Goal: Task Accomplishment & Management: Use online tool/utility

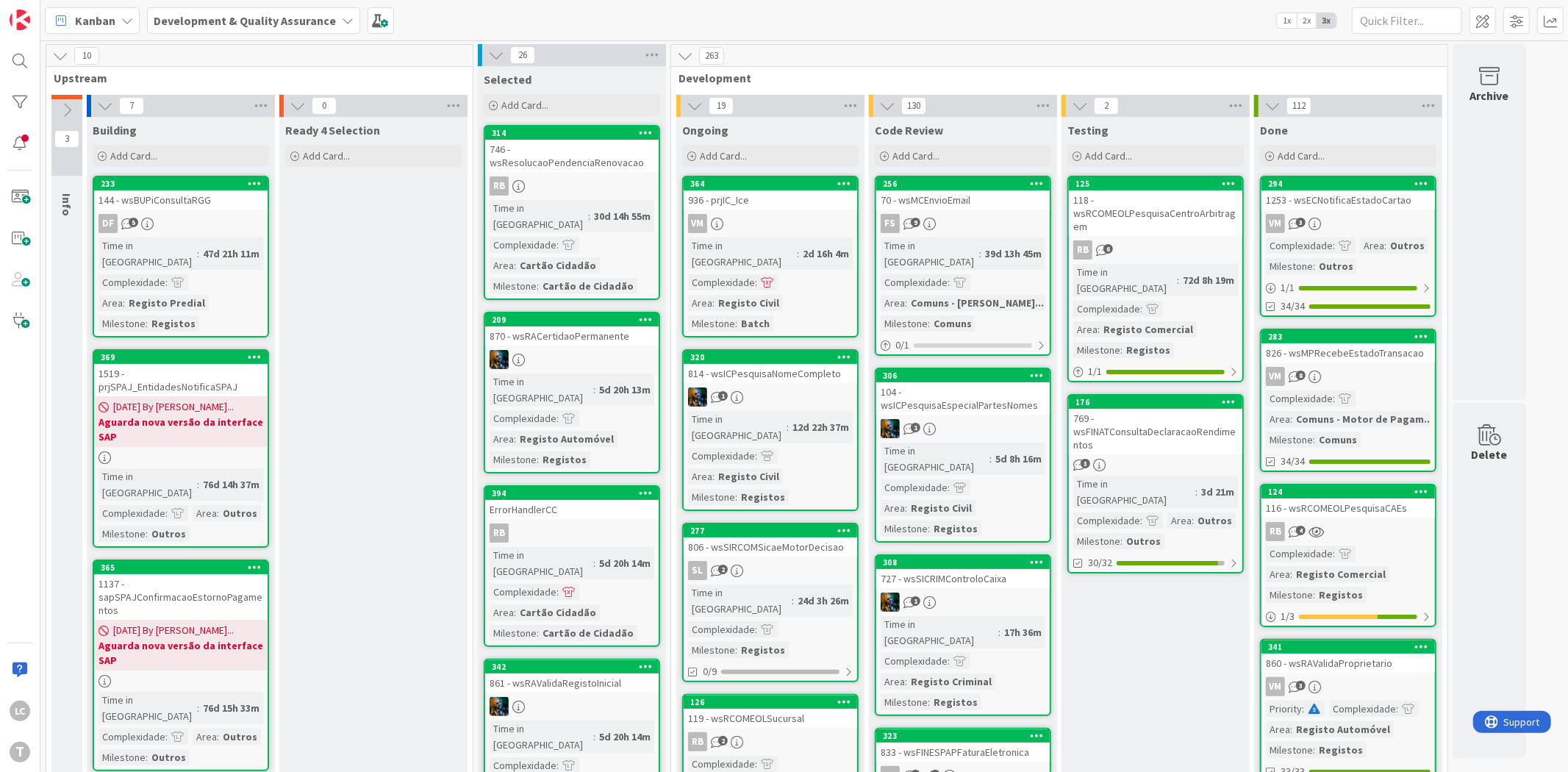
click at [27, 109] on div at bounding box center [20, 102] width 30 height 30
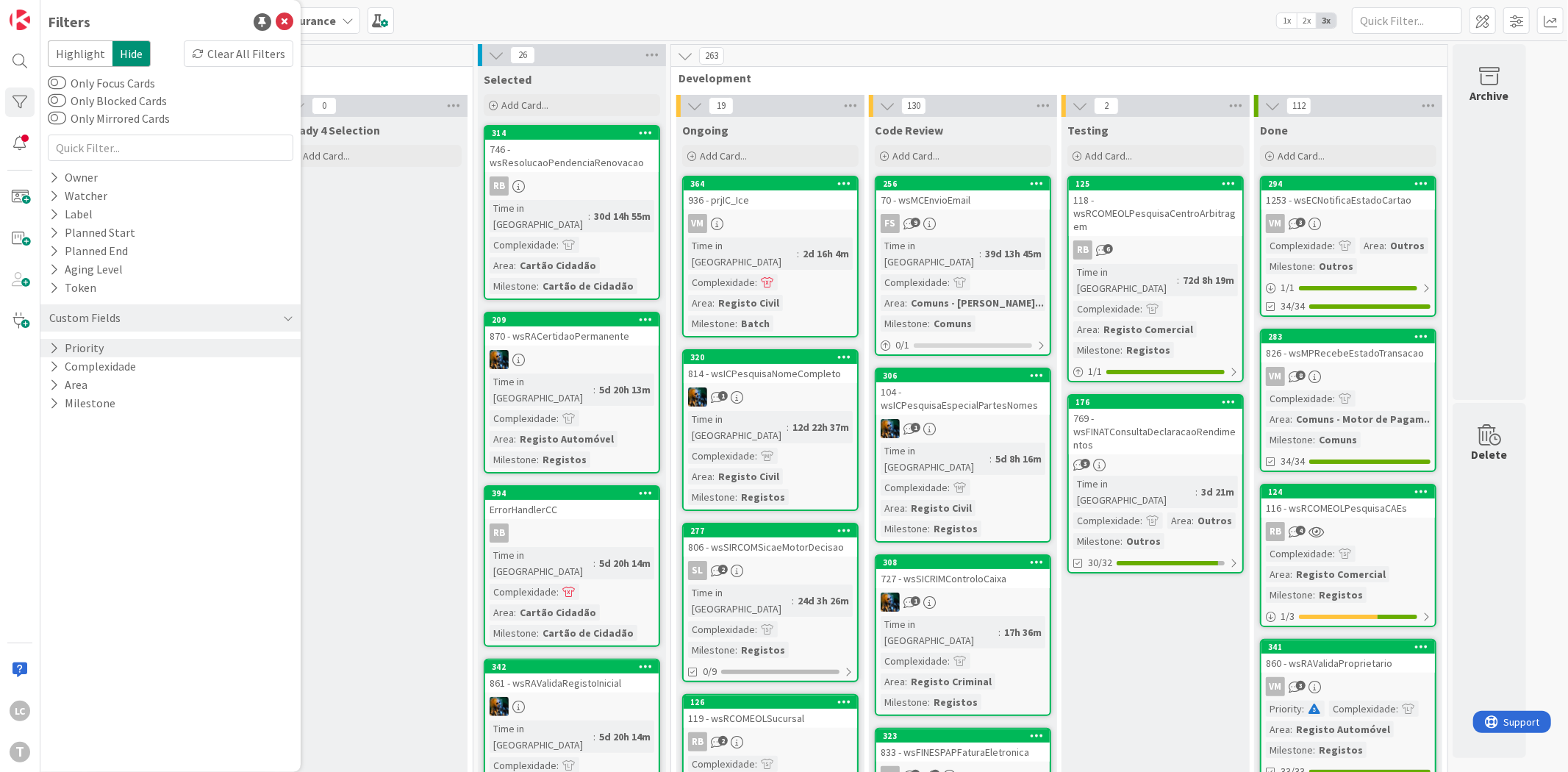
click at [112, 348] on div "Priority" at bounding box center [170, 348] width 260 height 19
click at [61, 371] on icon at bounding box center [56, 370] width 10 height 10
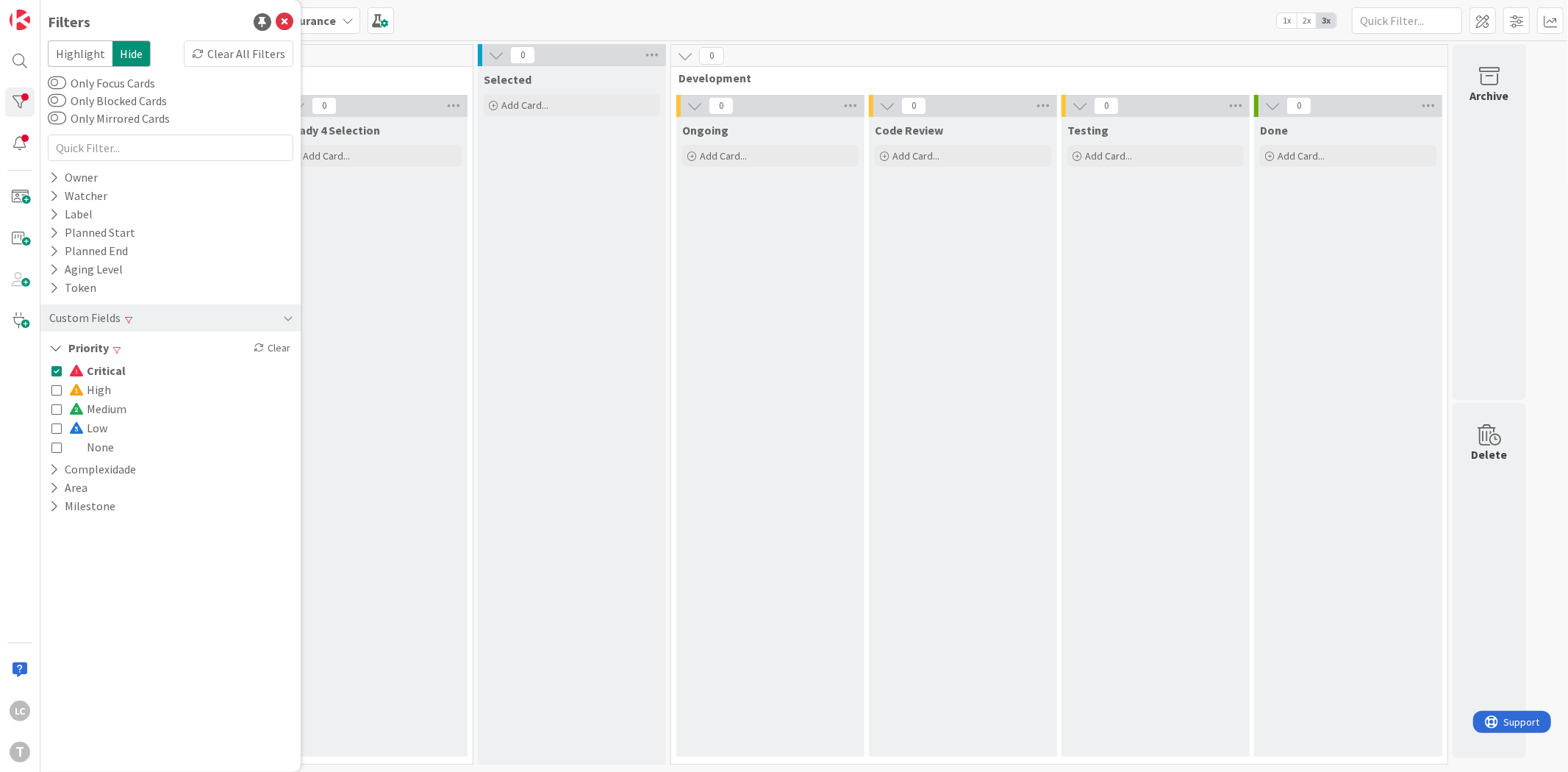
click at [59, 371] on icon at bounding box center [56, 370] width 10 height 10
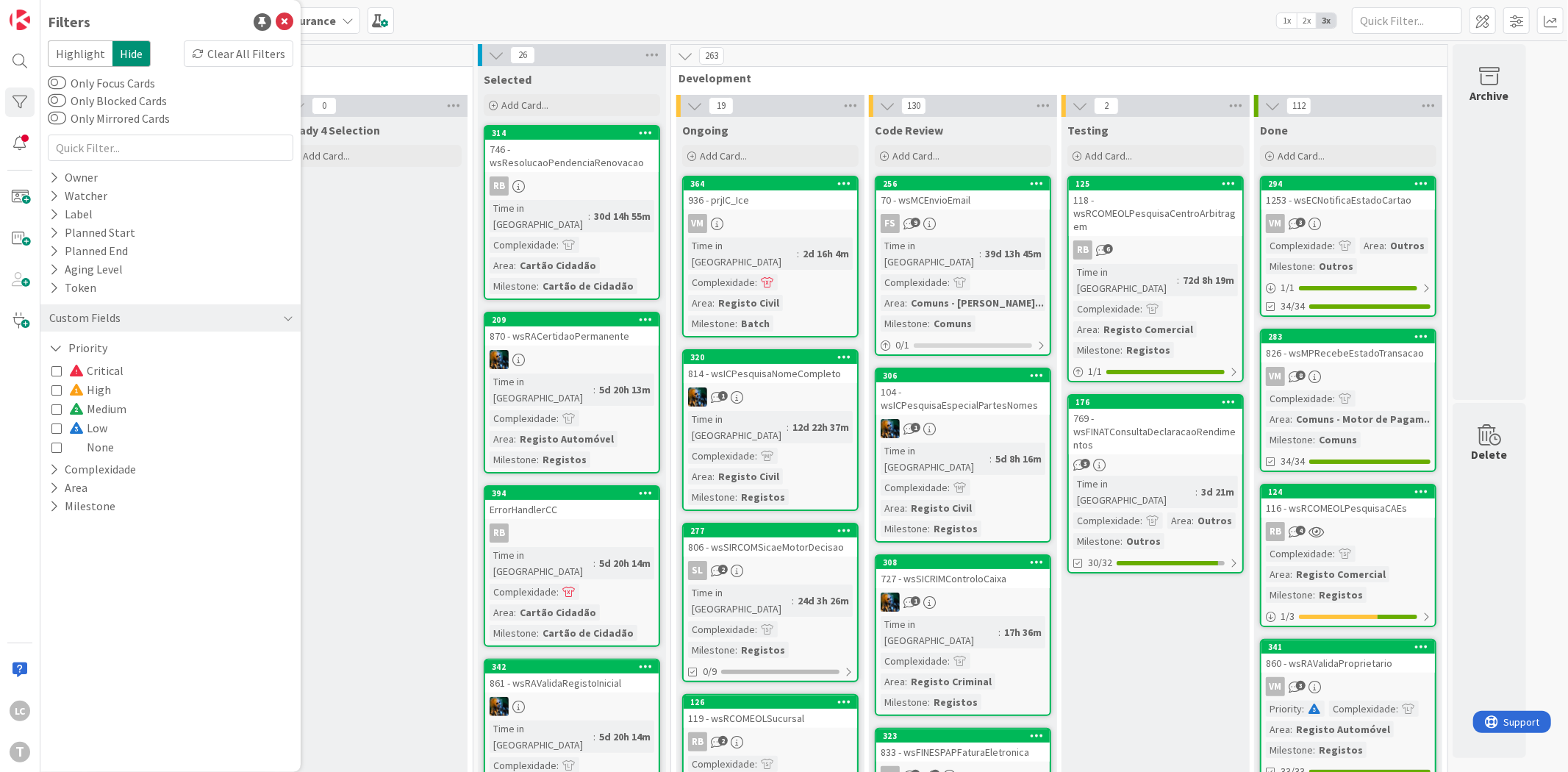
click at [57, 390] on icon at bounding box center [56, 389] width 10 height 10
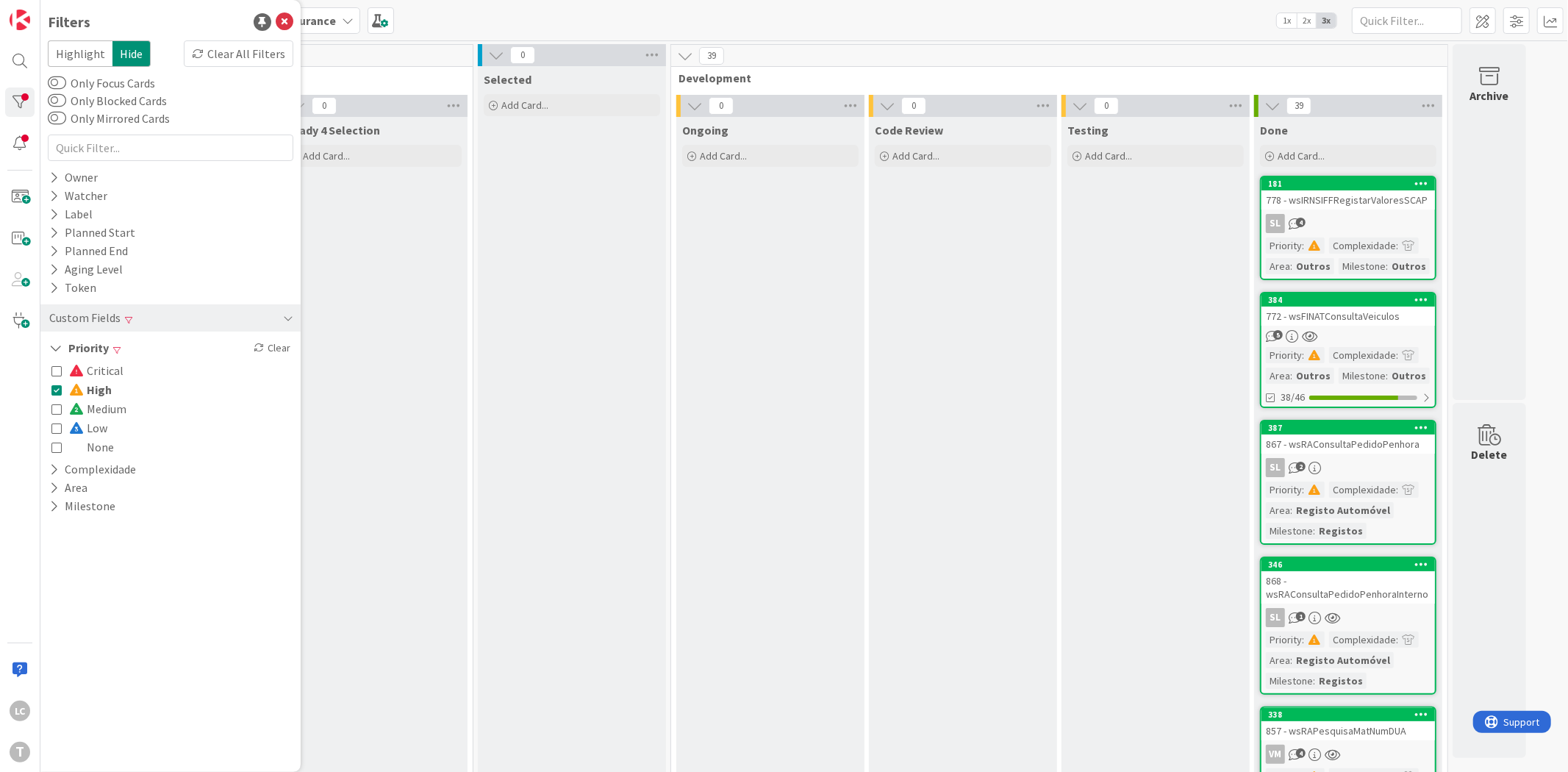
click at [57, 390] on icon at bounding box center [56, 389] width 10 height 10
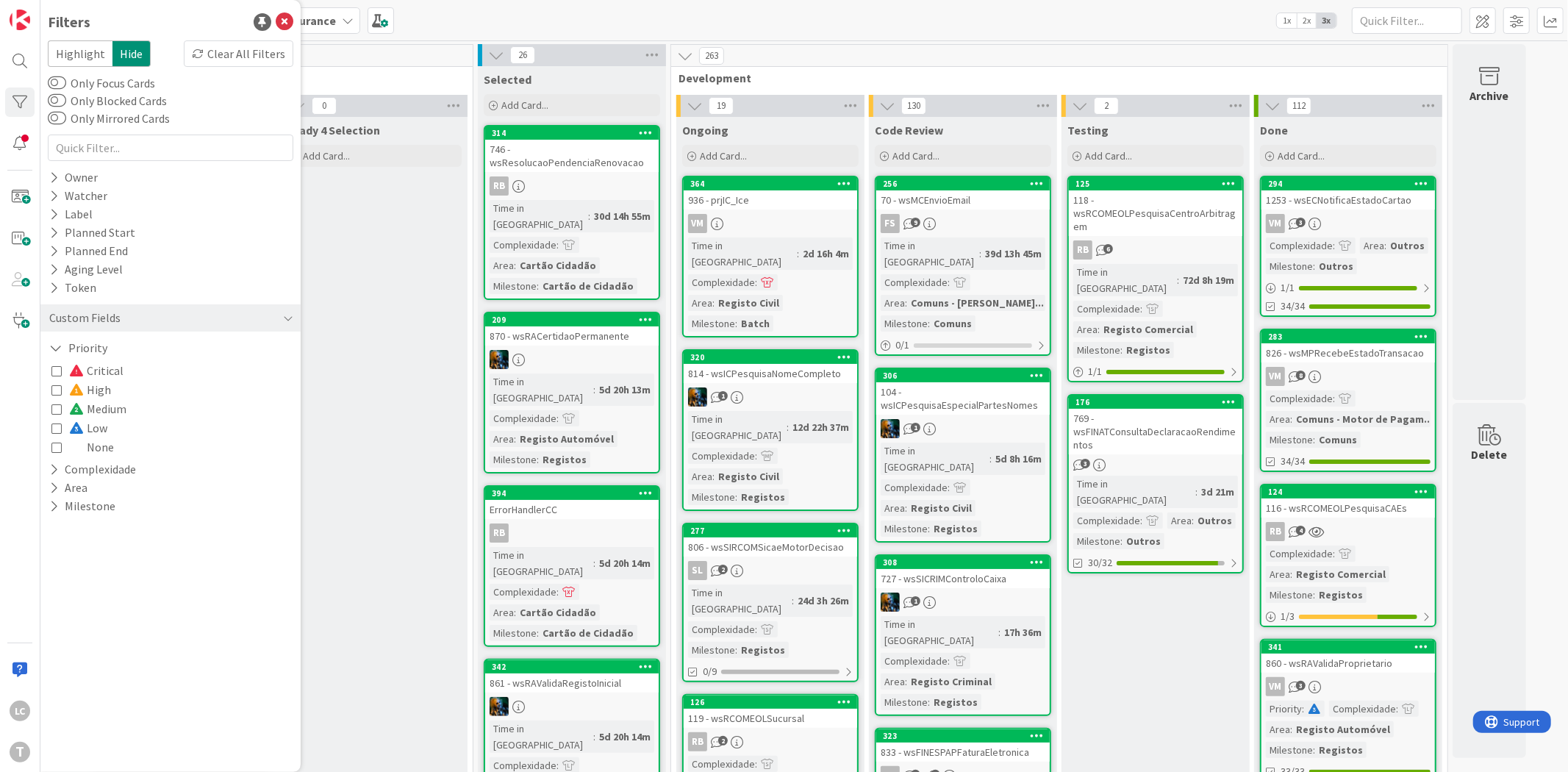
click at [57, 409] on icon at bounding box center [56, 408] width 10 height 10
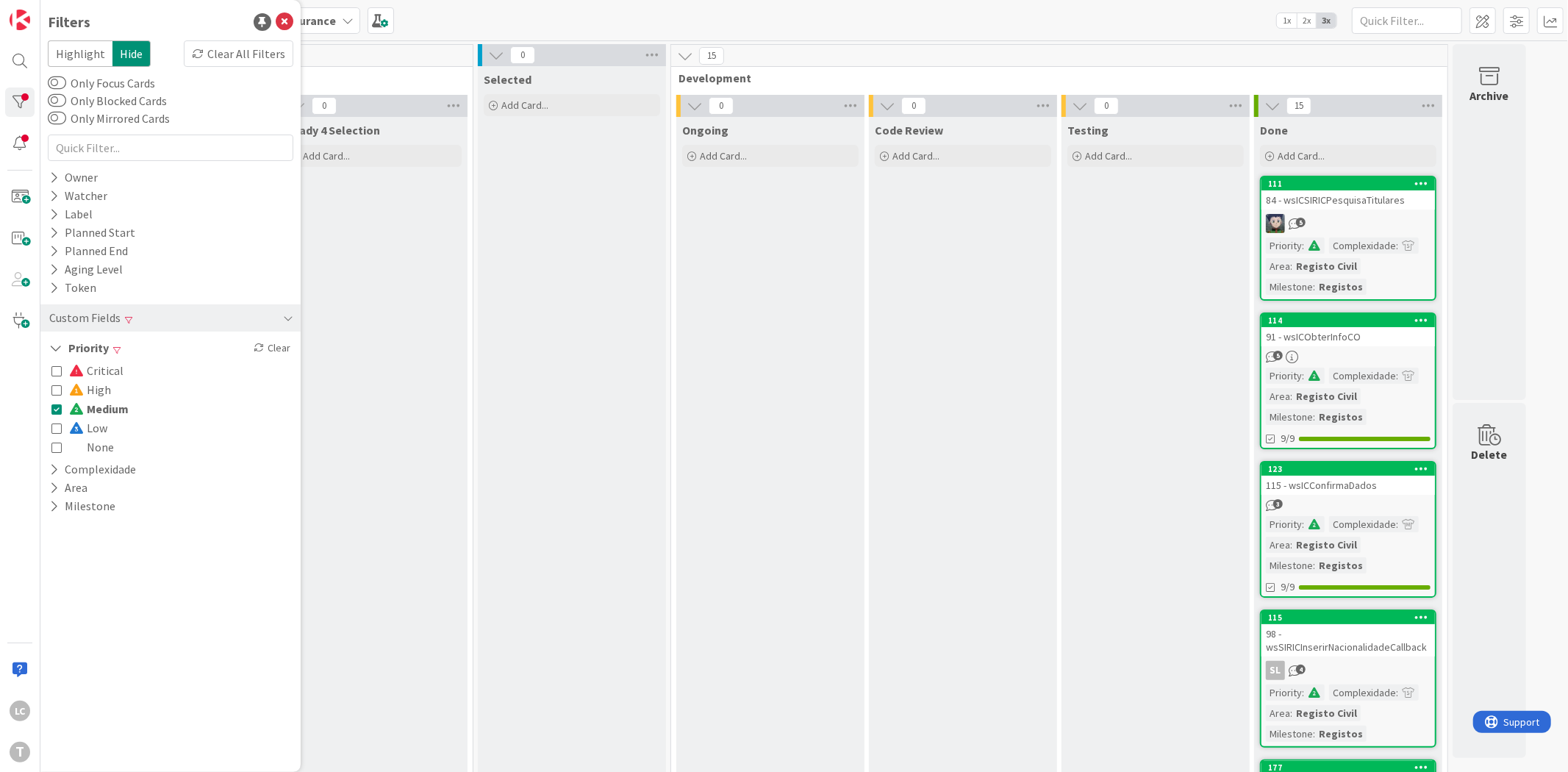
click at [57, 409] on icon at bounding box center [56, 408] width 10 height 10
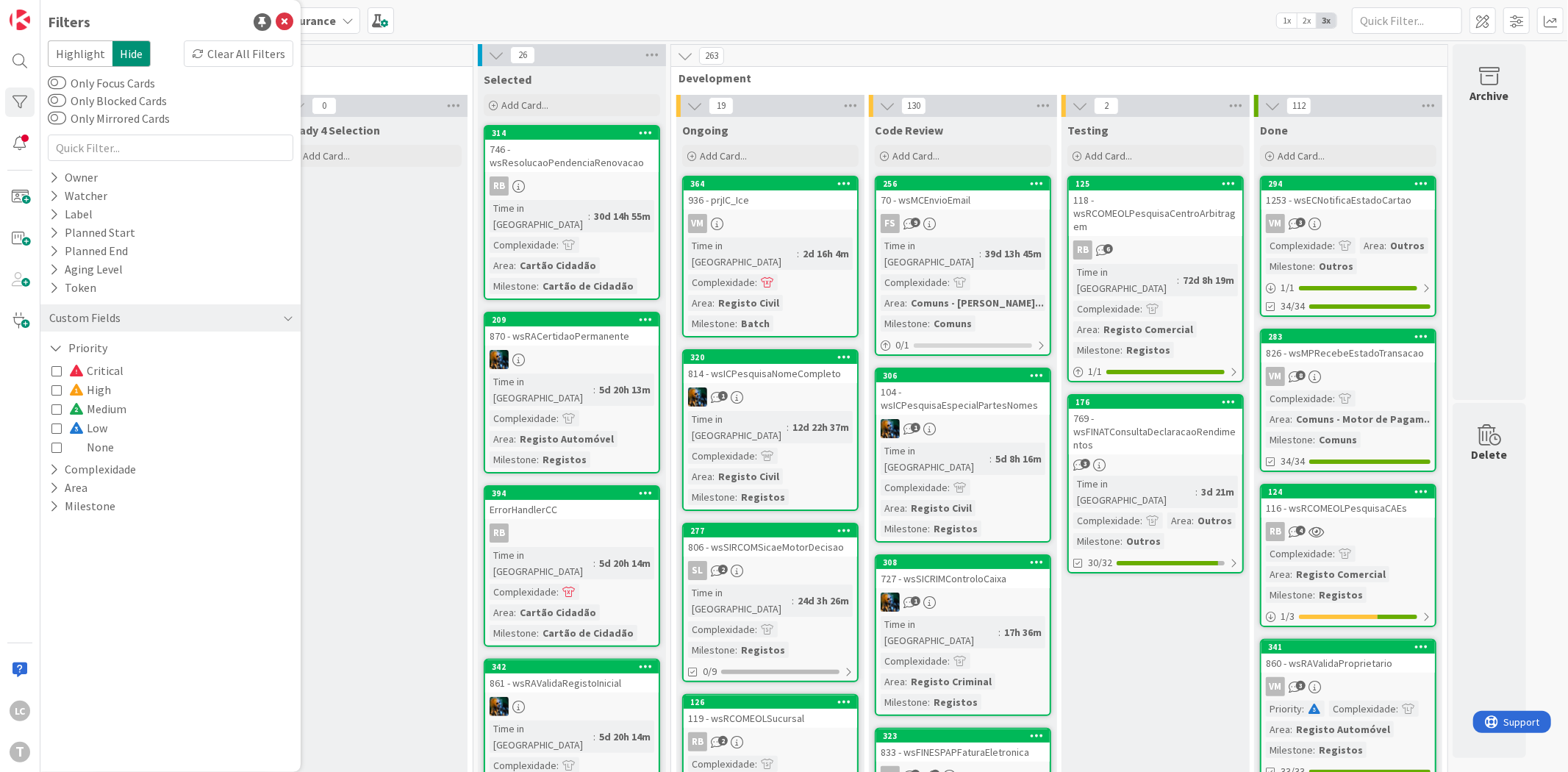
click at [59, 422] on icon at bounding box center [56, 427] width 10 height 10
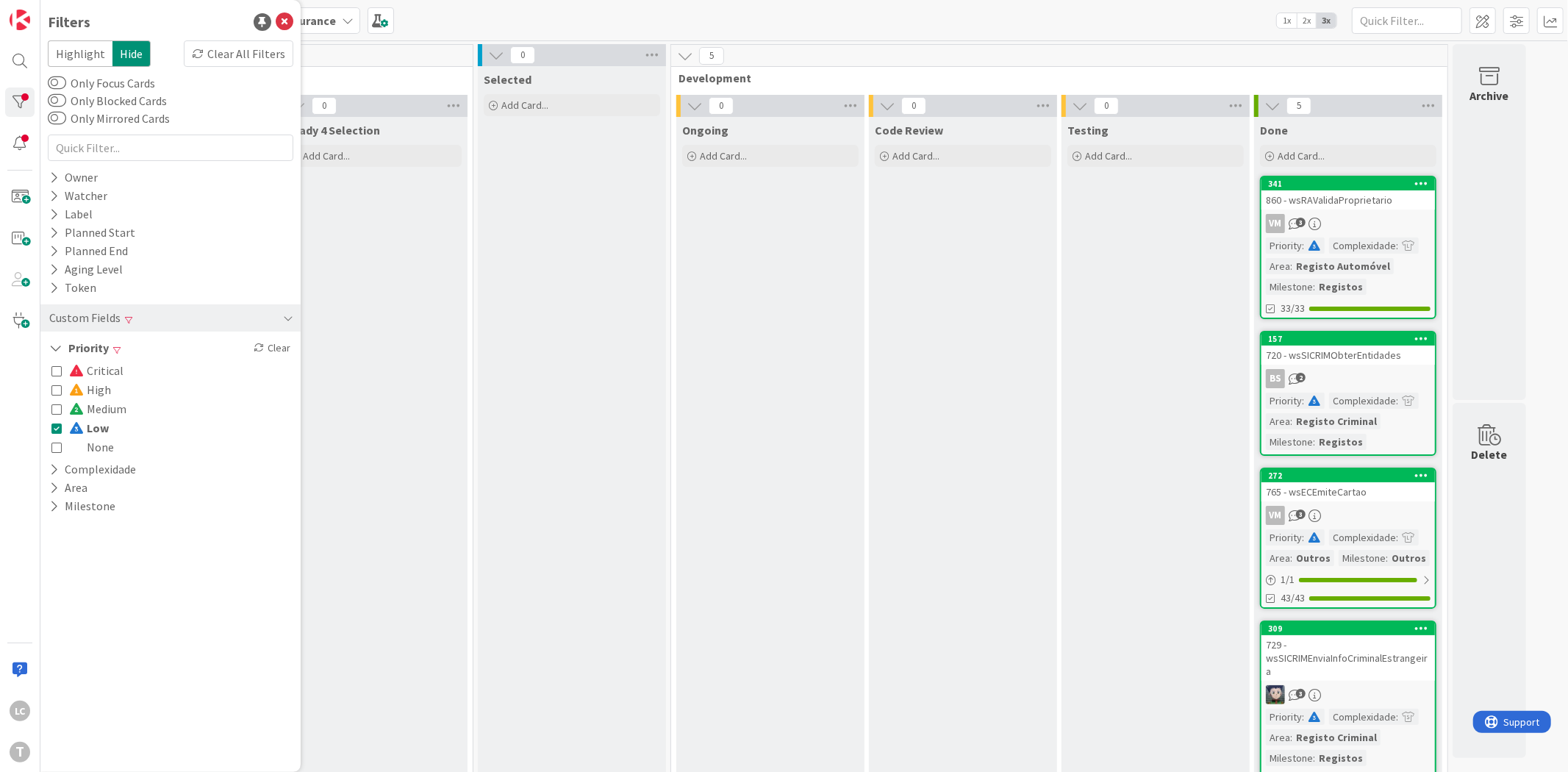
click at [59, 425] on icon at bounding box center [56, 427] width 10 height 10
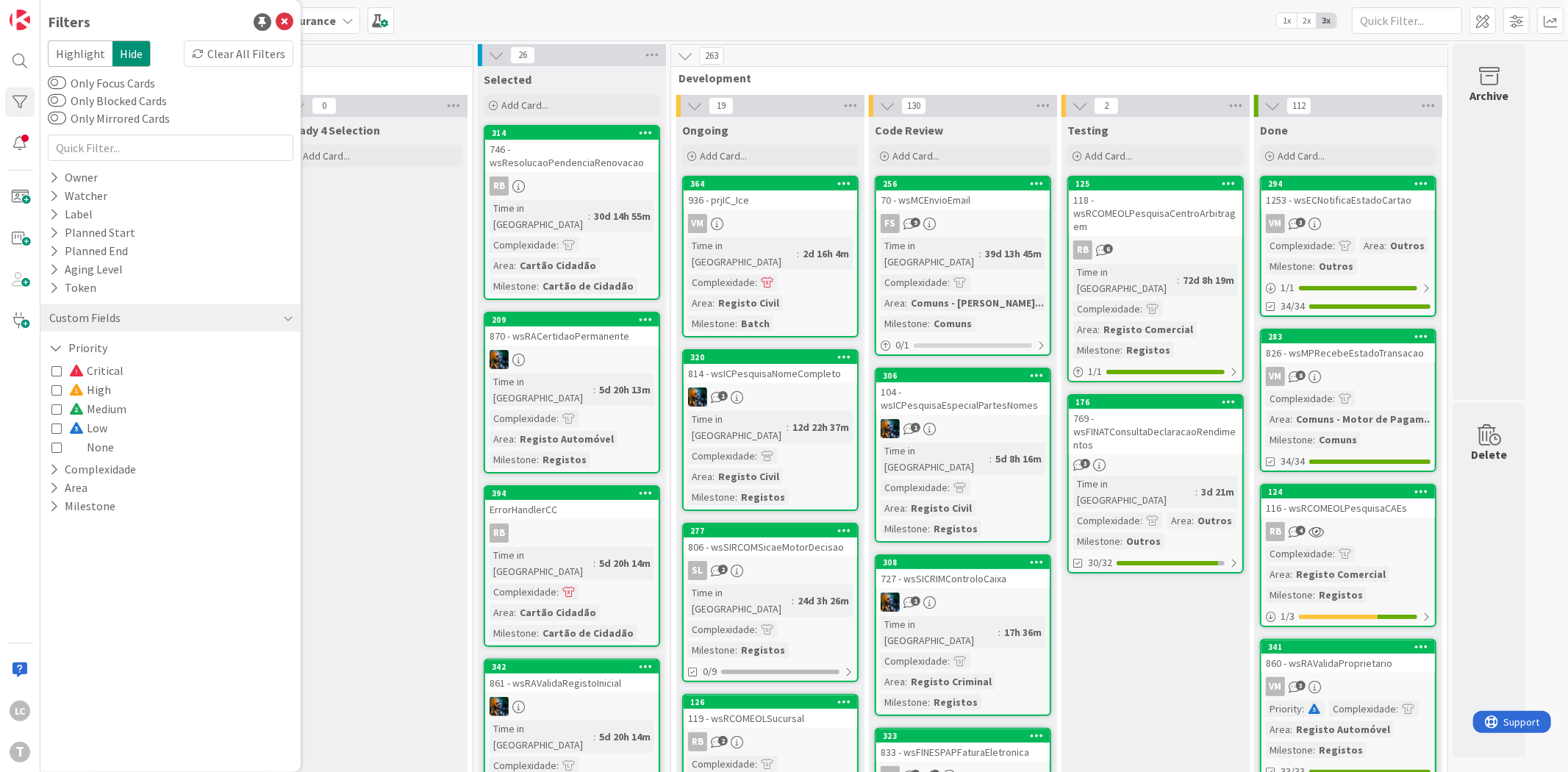
click at [57, 448] on icon at bounding box center [56, 446] width 10 height 10
click at [57, 447] on icon at bounding box center [56, 446] width 10 height 10
click at [283, 20] on icon at bounding box center [284, 22] width 18 height 18
